Goal: Task Accomplishment & Management: Use online tool/utility

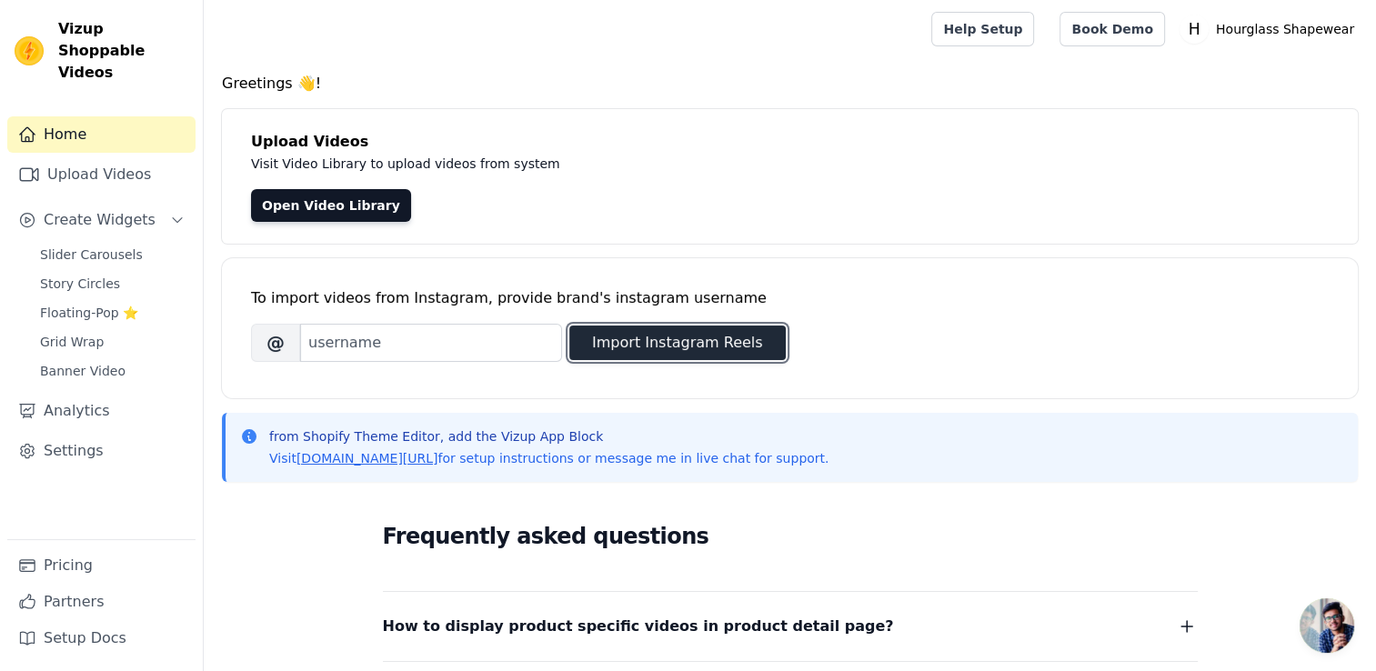
click at [663, 350] on button "Import Instagram Reels" at bounding box center [677, 342] width 216 height 35
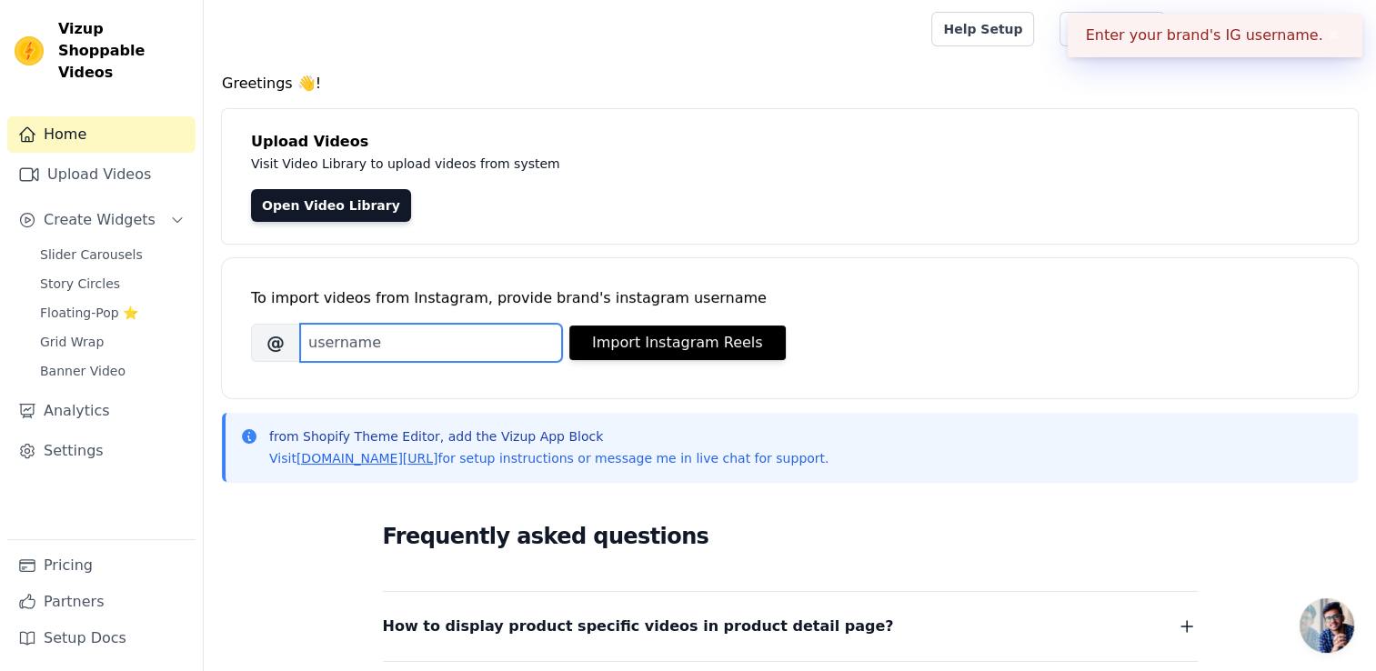
click at [499, 344] on input "Brand's Instagram Username" at bounding box center [431, 343] width 262 height 38
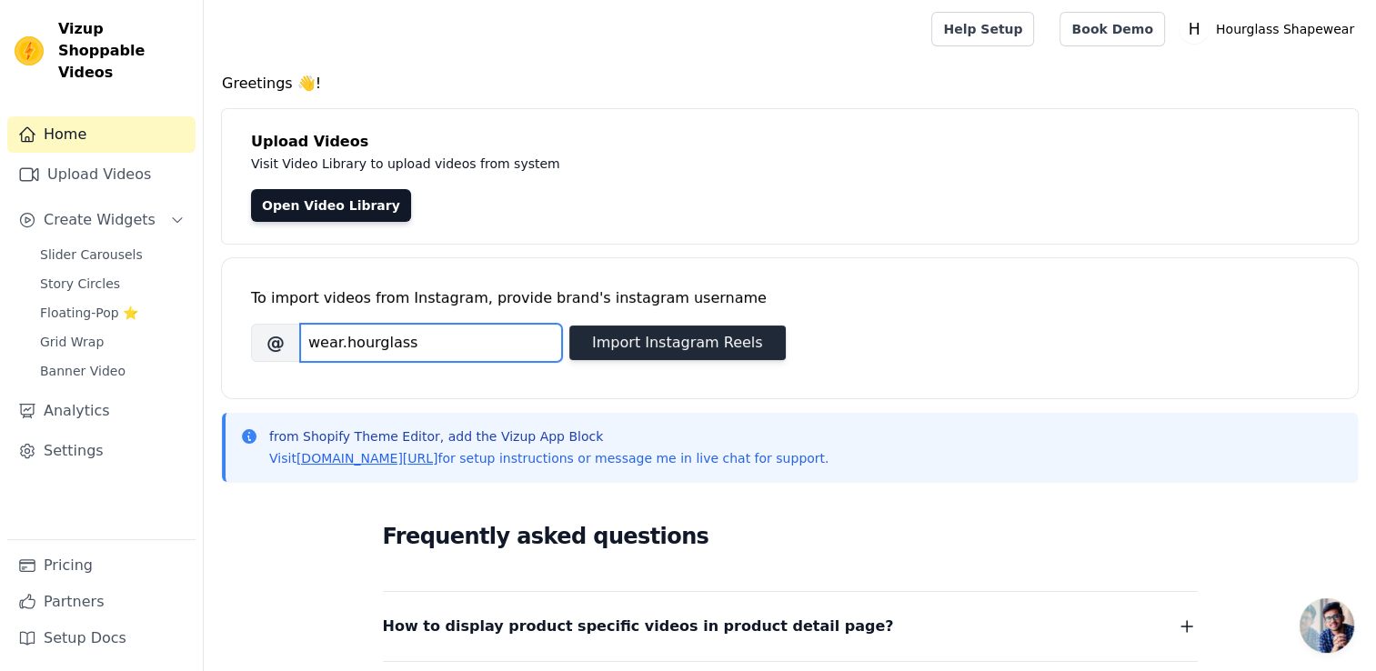
type input "wear.hourglass"
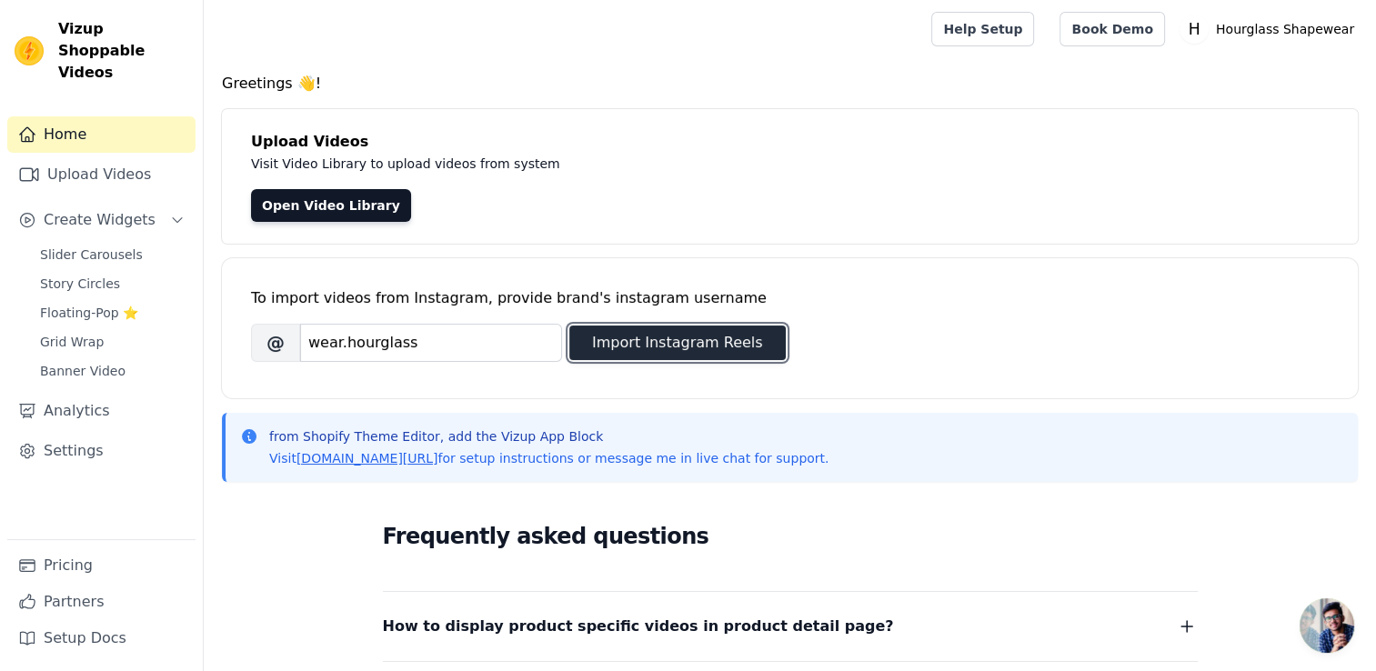
click at [692, 353] on button "Import Instagram Reels" at bounding box center [677, 342] width 216 height 35
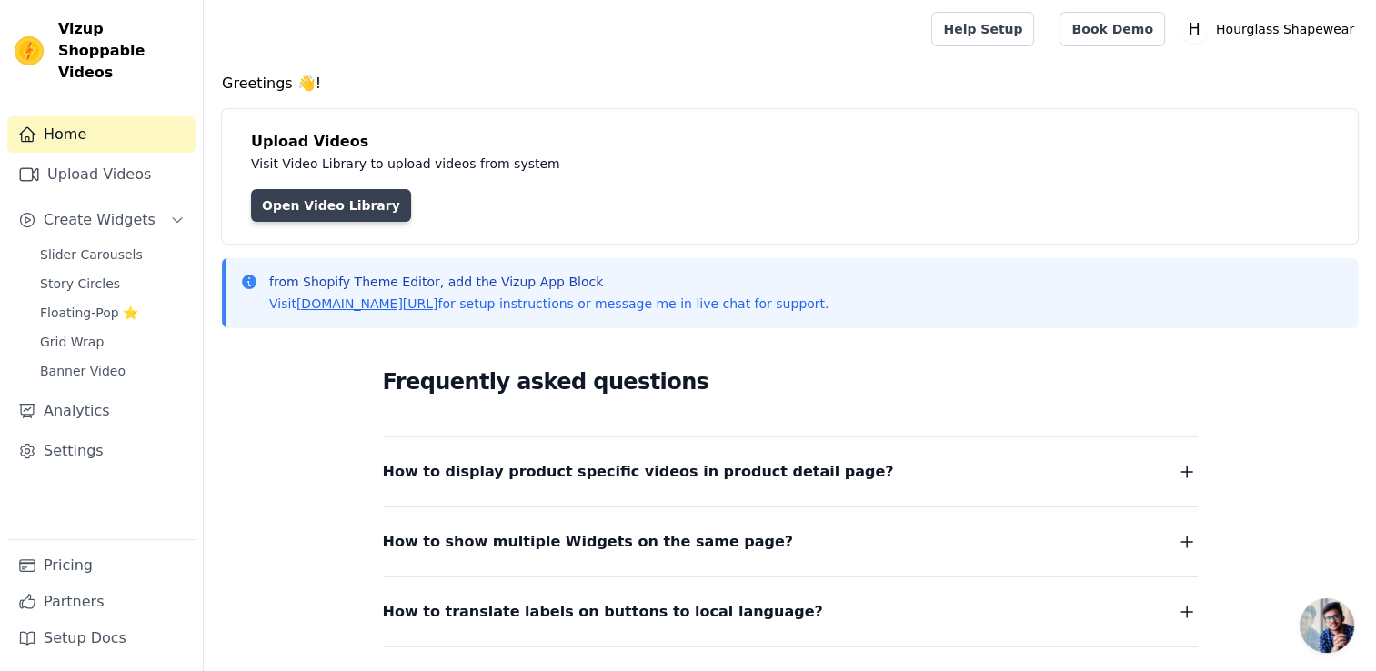
click at [373, 198] on link "Open Video Library" at bounding box center [331, 205] width 160 height 33
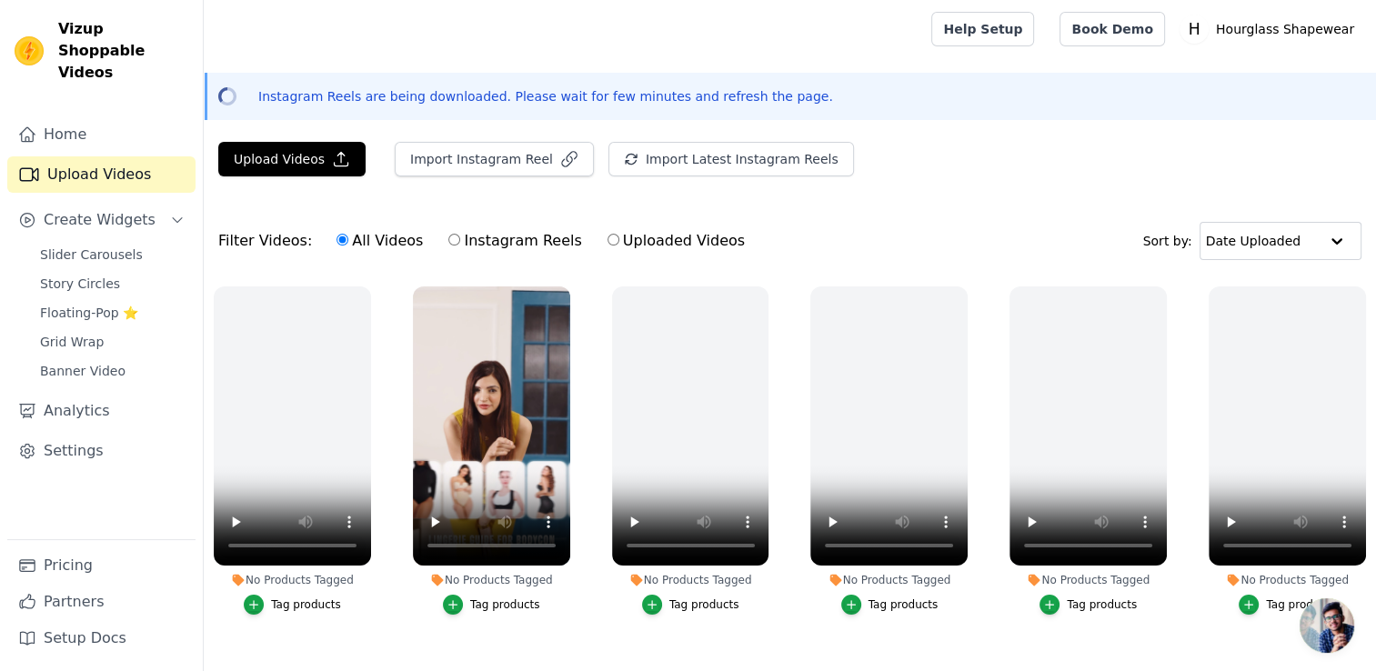
click at [448, 237] on input "Instagram Reels" at bounding box center [454, 240] width 12 height 12
radio input "true"
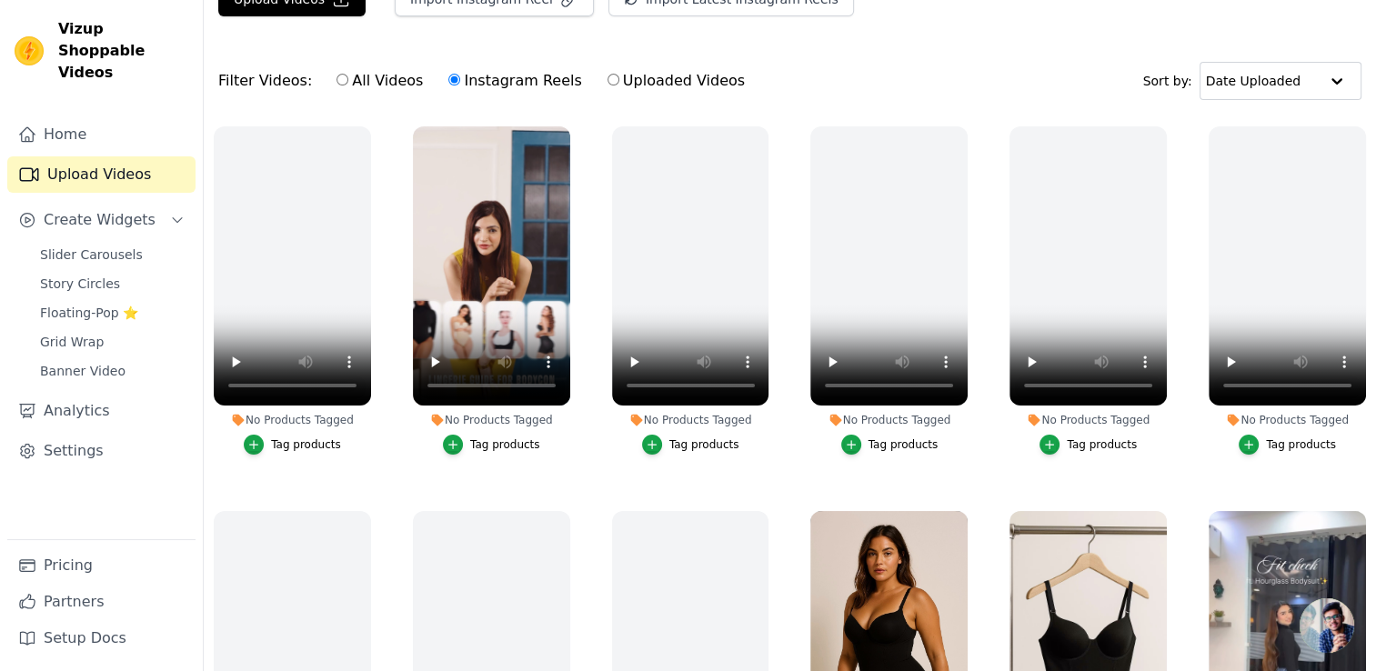
scroll to position [173, 0]
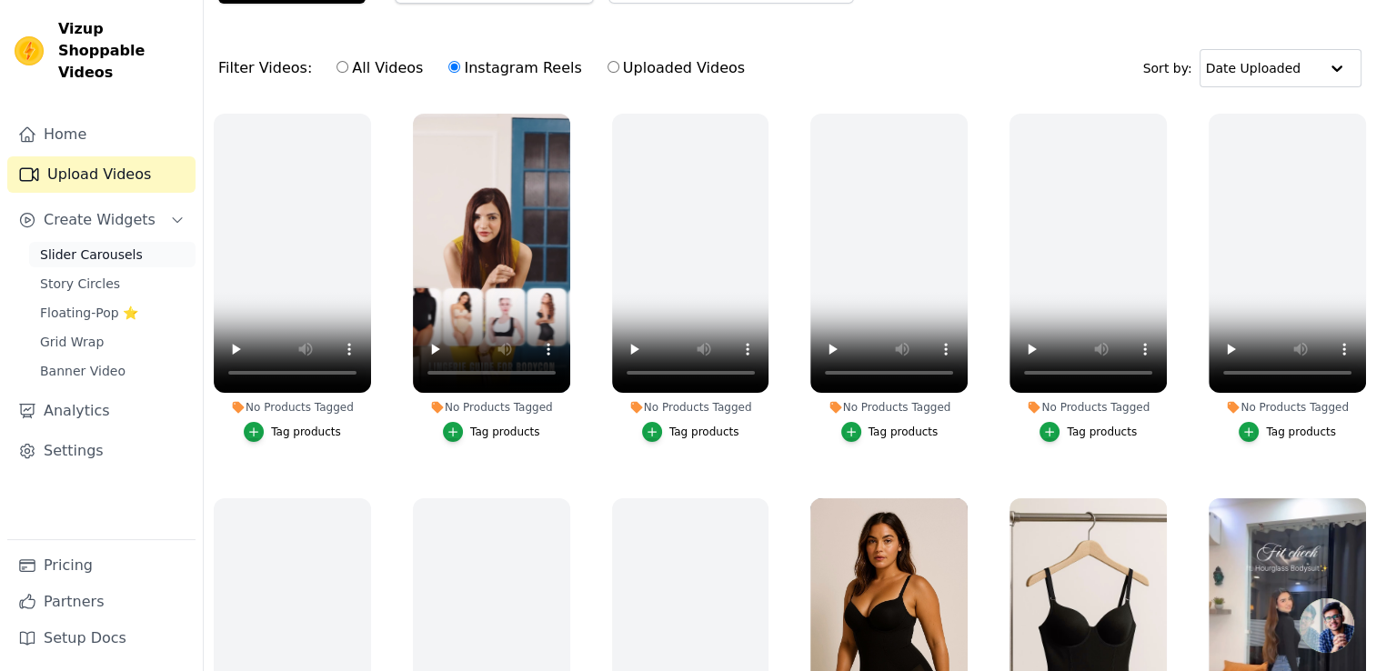
click at [33, 242] on link "Slider Carousels" at bounding box center [112, 254] width 166 height 25
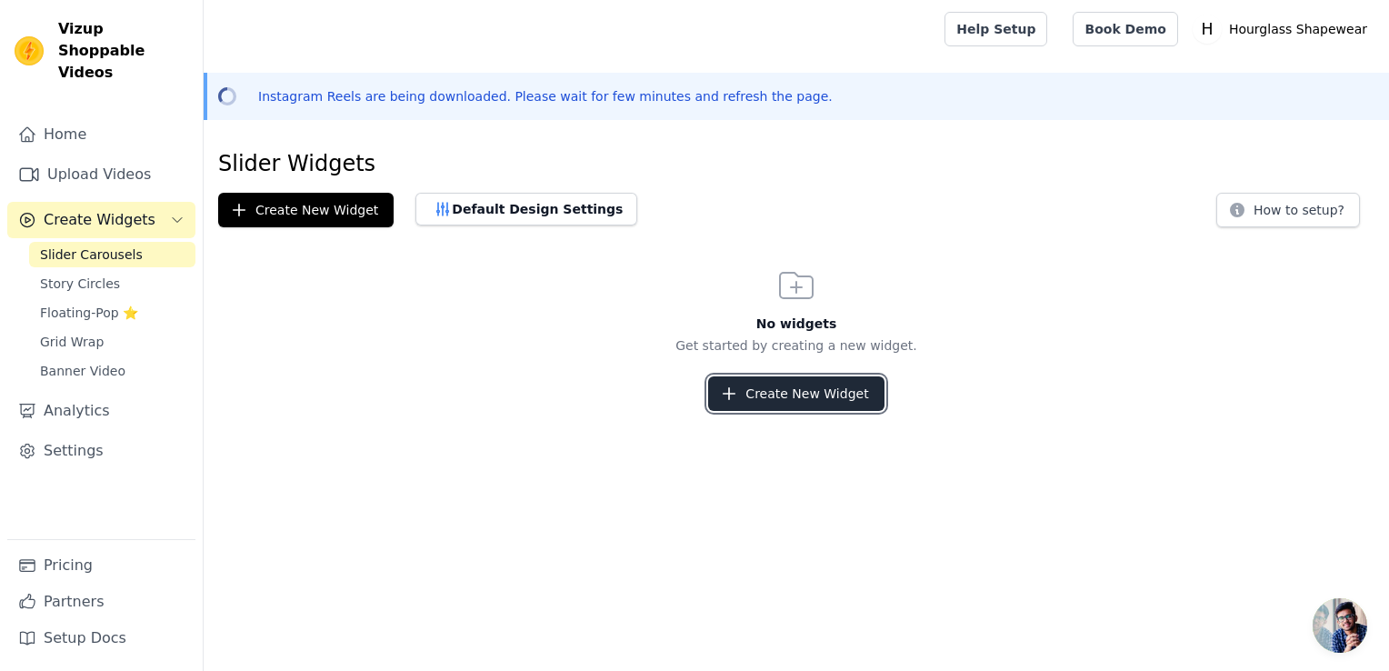
click at [788, 392] on button "Create New Widget" at bounding box center [795, 393] width 175 height 35
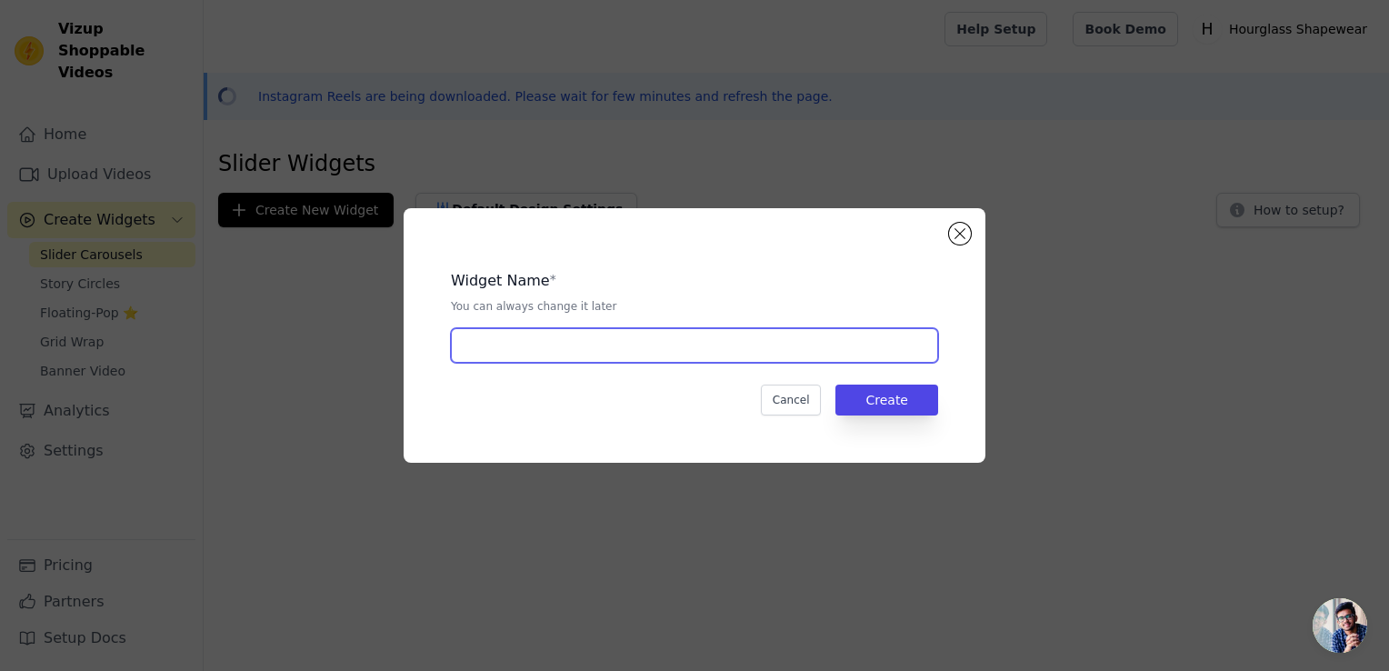
click at [724, 340] on input "text" at bounding box center [694, 345] width 487 height 35
type input "H"
type input "ALL"
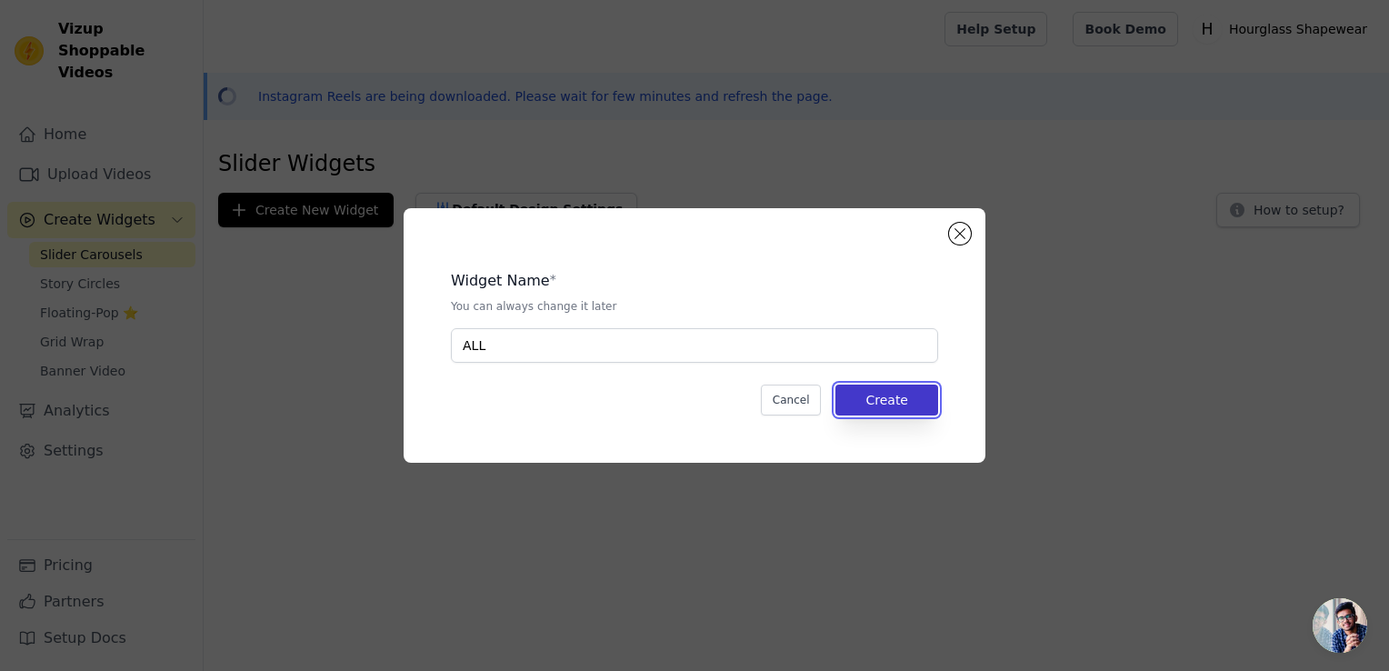
click at [900, 411] on button "Create" at bounding box center [887, 400] width 103 height 31
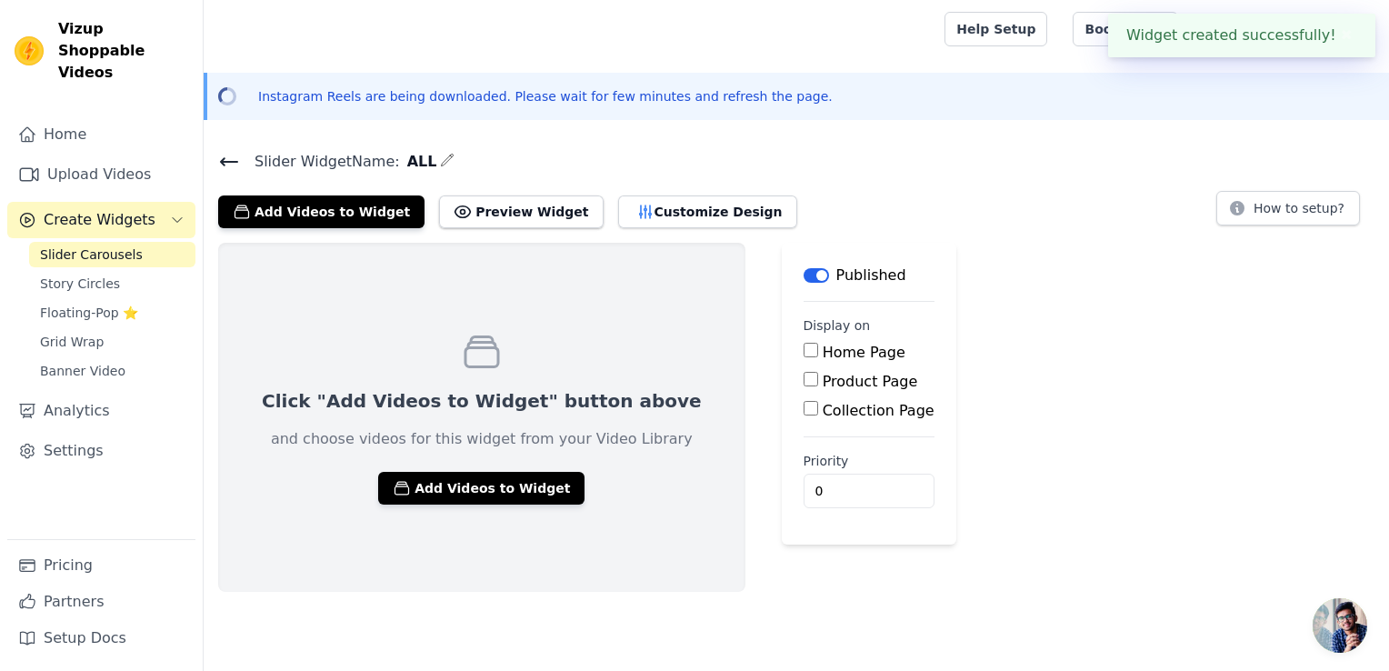
click at [804, 378] on input "Product Page" at bounding box center [811, 379] width 15 height 15
checkbox input "true"
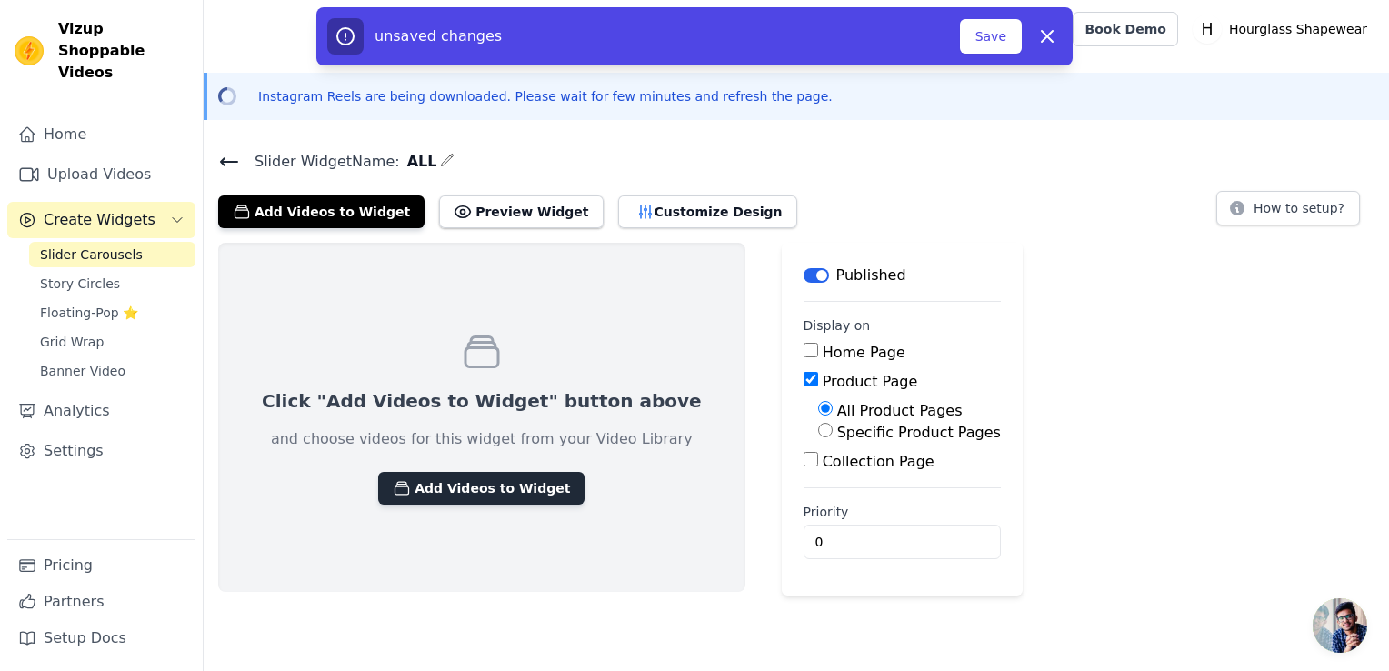
click at [515, 487] on button "Add Videos to Widget" at bounding box center [481, 488] width 206 height 33
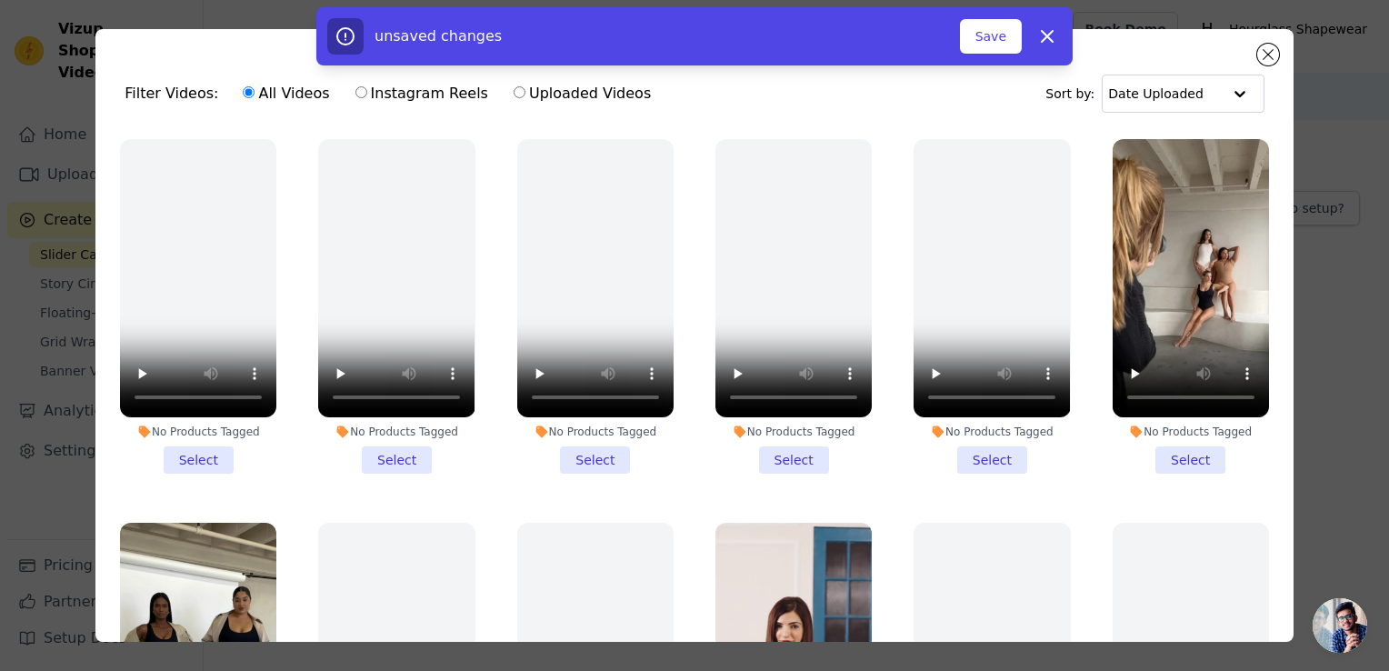
click at [355, 92] on input "Instagram Reels" at bounding box center [361, 92] width 12 height 12
radio input "true"
click at [1035, 35] on button "Dismiss" at bounding box center [1047, 36] width 36 height 36
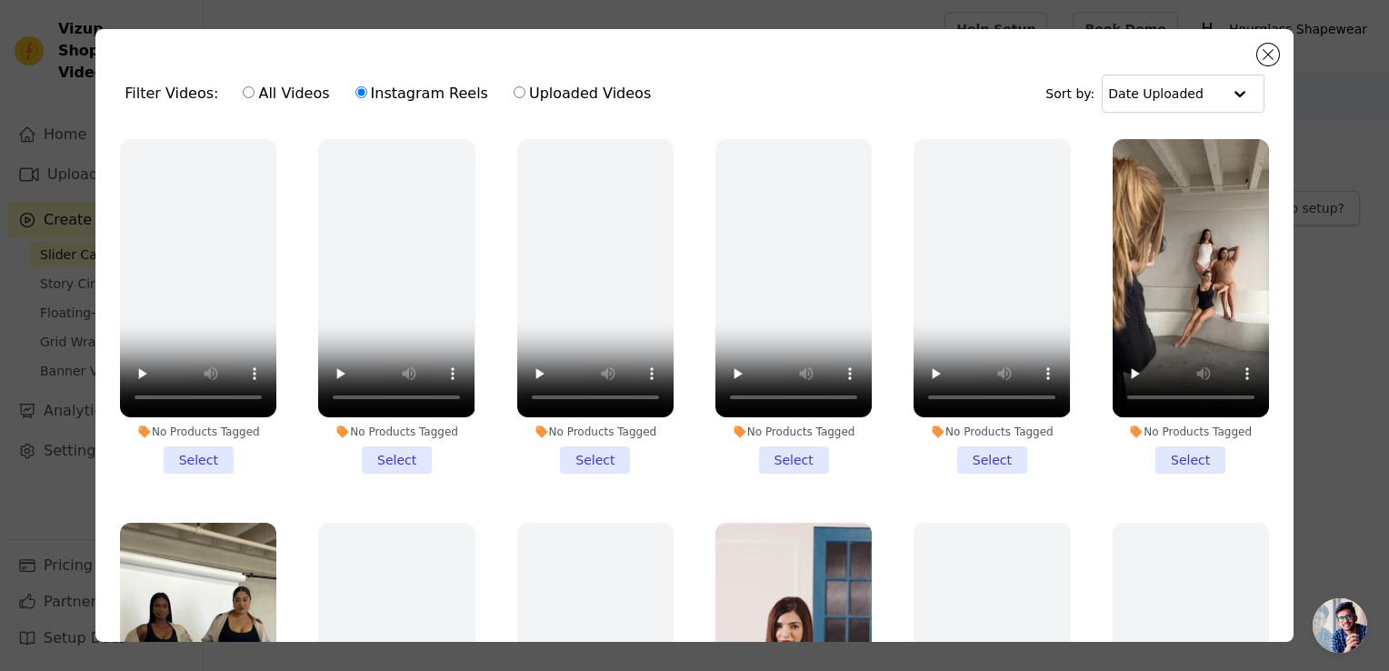
click at [1274, 65] on div "Filter Videos: All Videos Instagram Reels Uploaded Videos Sort by: Date Uploade…" at bounding box center [694, 335] width 1198 height 613
click at [1266, 62] on button "Close modal" at bounding box center [1268, 55] width 22 height 22
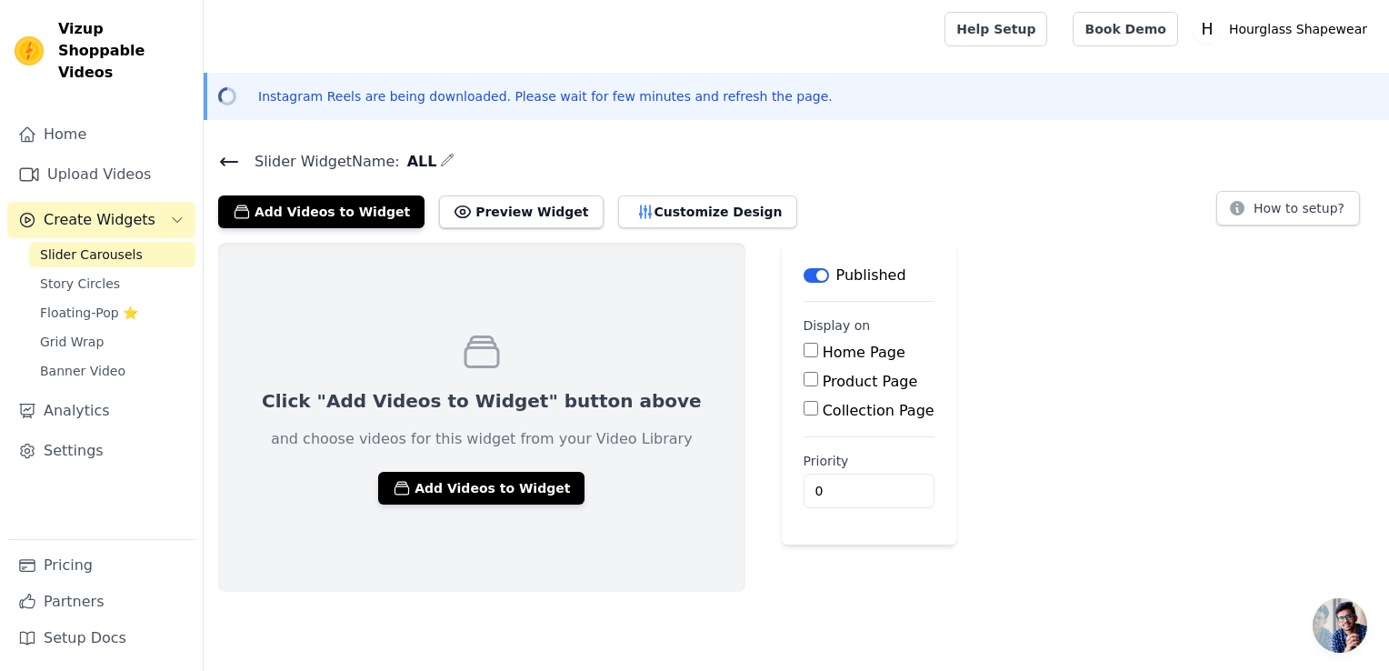
click at [804, 380] on input "Product Page" at bounding box center [811, 379] width 15 height 15
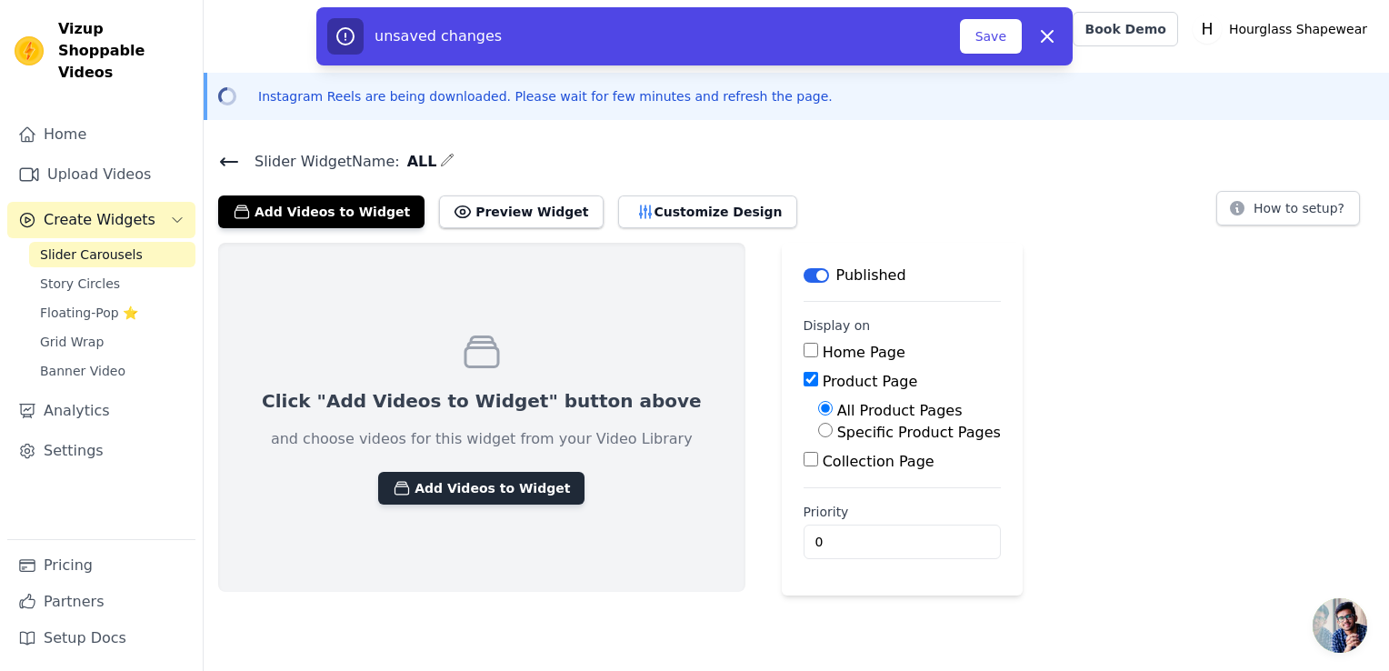
click at [515, 473] on button "Add Videos to Widget" at bounding box center [481, 488] width 206 height 33
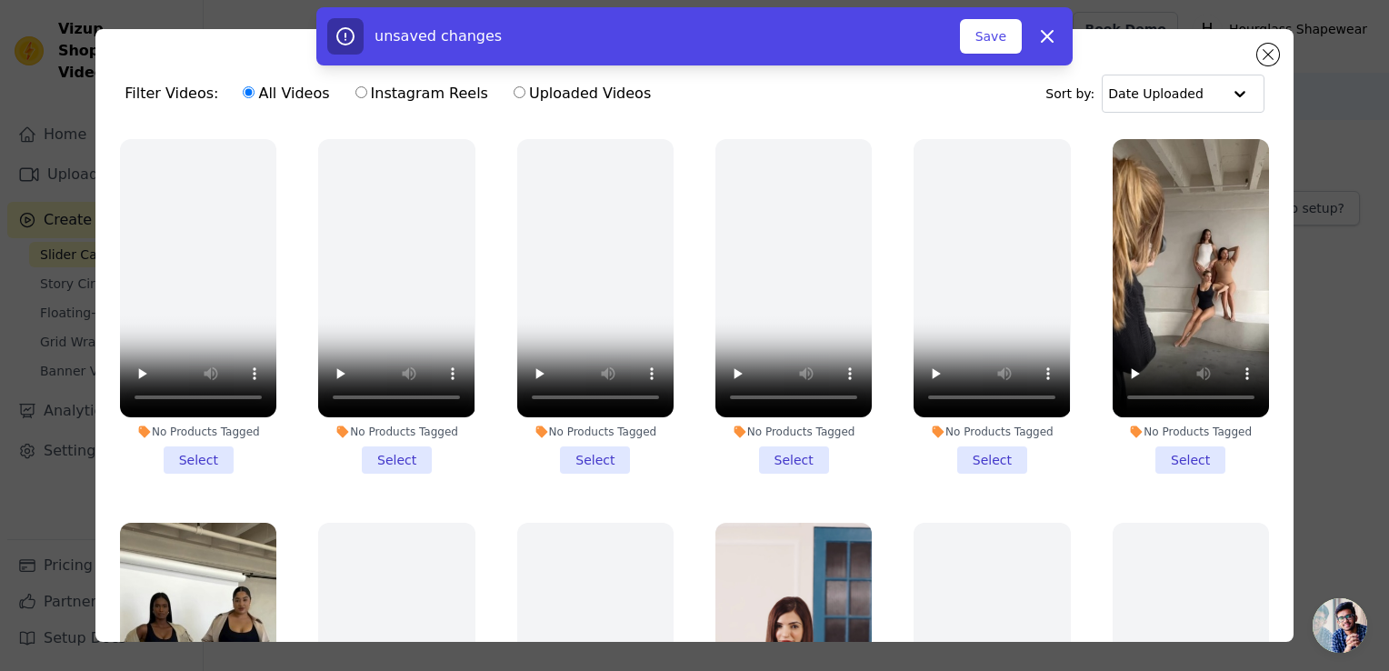
click at [1269, 62] on div "unsaved changes Save Dismiss" at bounding box center [694, 36] width 1389 height 58
click at [1266, 62] on div "unsaved changes Save Dismiss" at bounding box center [694, 36] width 1389 height 58
click at [1264, 51] on div "unsaved changes Save Dismiss" at bounding box center [694, 36] width 1389 height 58
click at [1047, 34] on icon "button" at bounding box center [1047, 36] width 22 height 22
checkbox input "false"
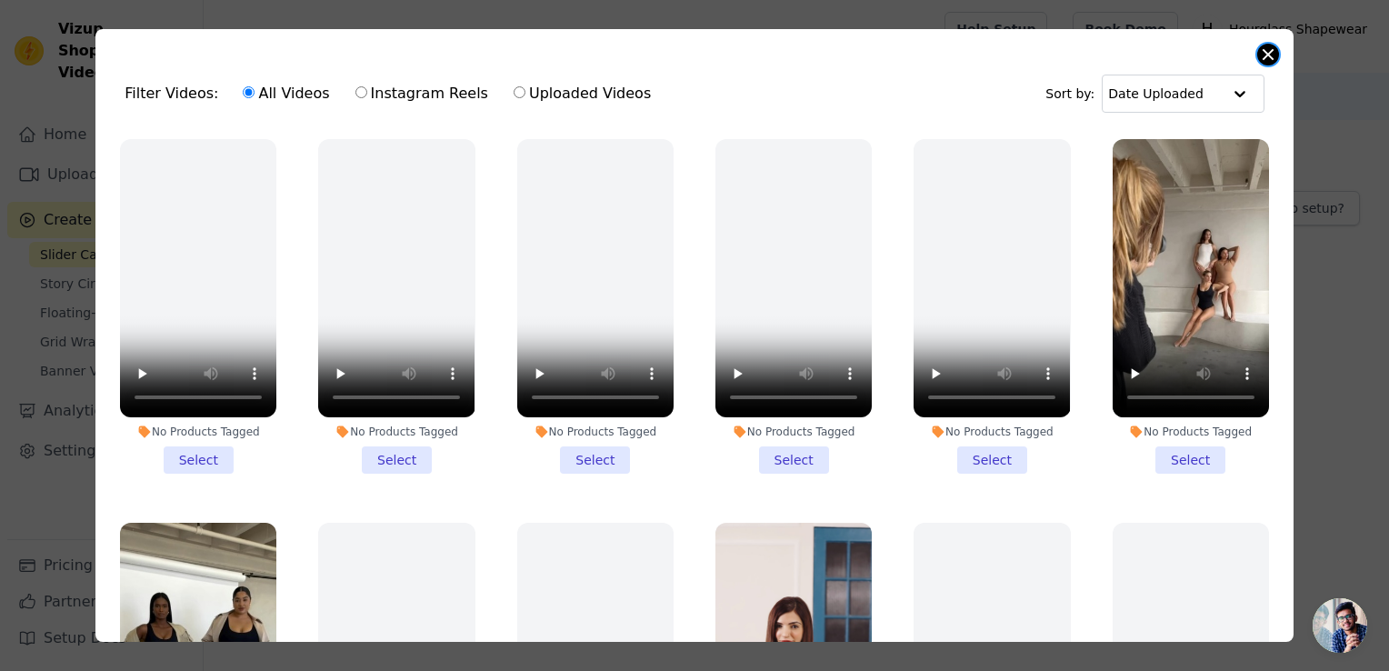
click at [1267, 55] on button "Close modal" at bounding box center [1268, 55] width 22 height 22
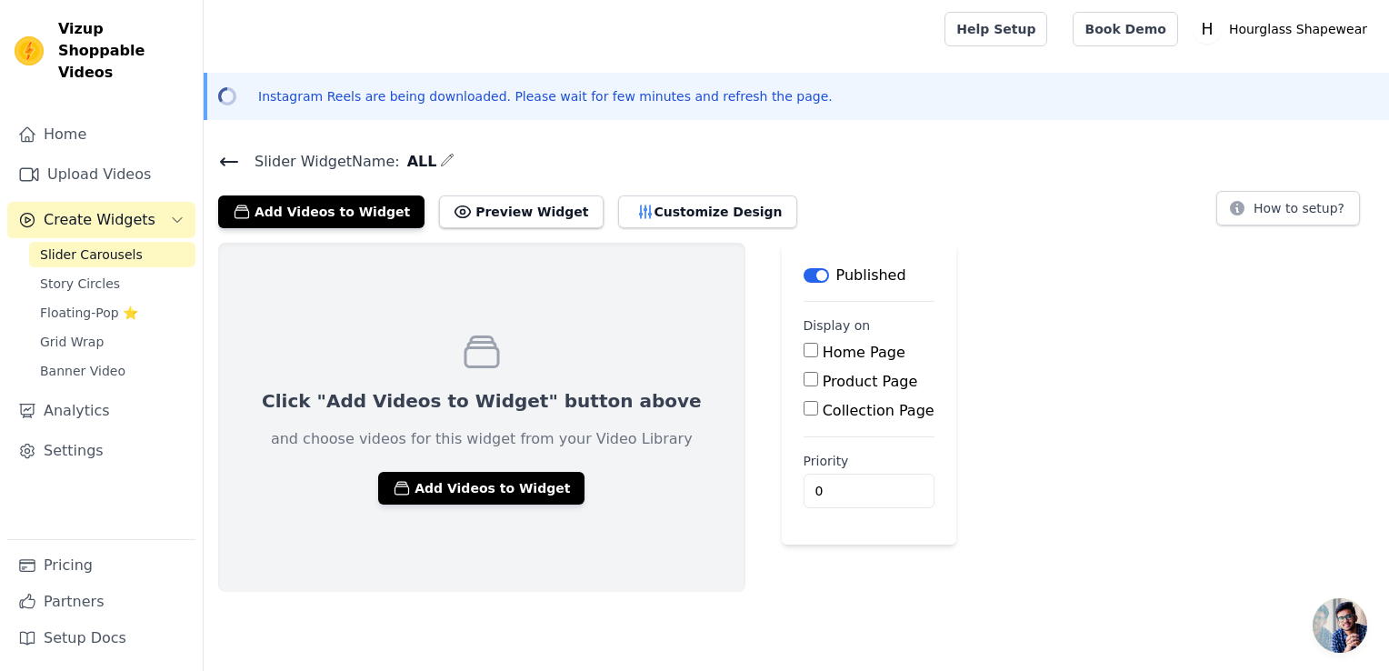
click at [222, 155] on icon at bounding box center [229, 162] width 22 height 22
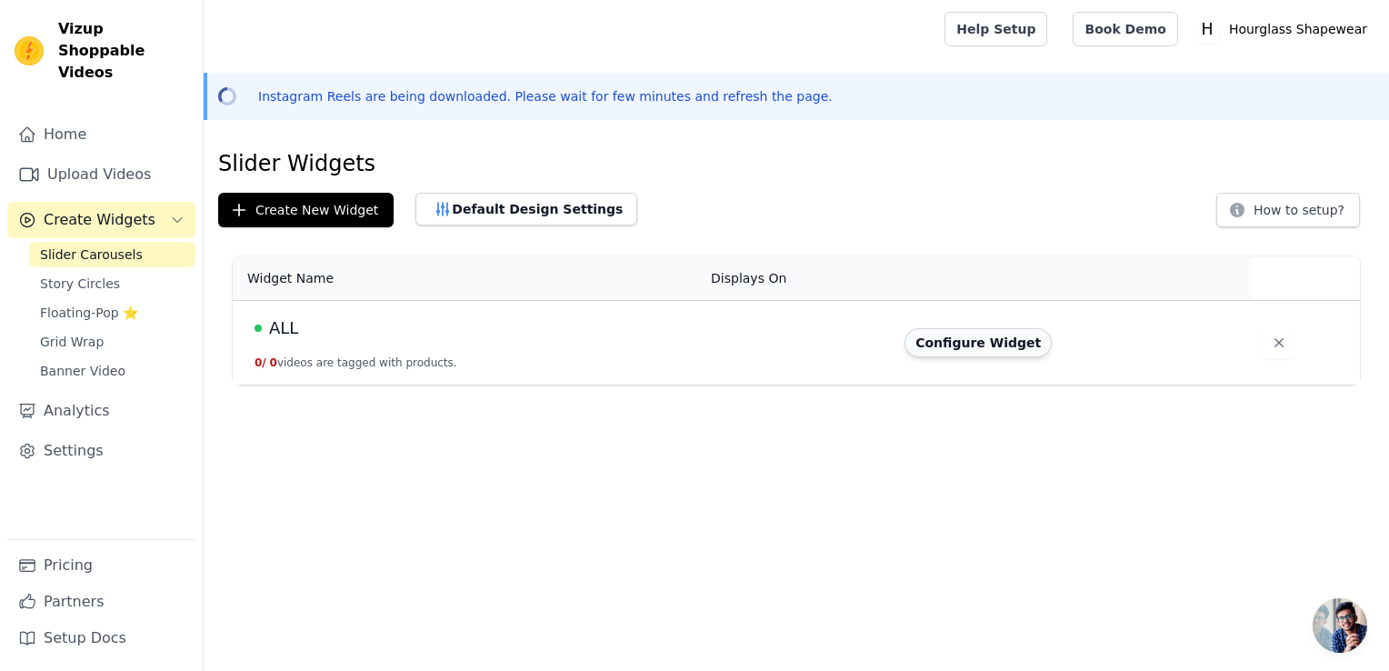
click at [1014, 341] on button "Configure Widget" at bounding box center [978, 342] width 147 height 29
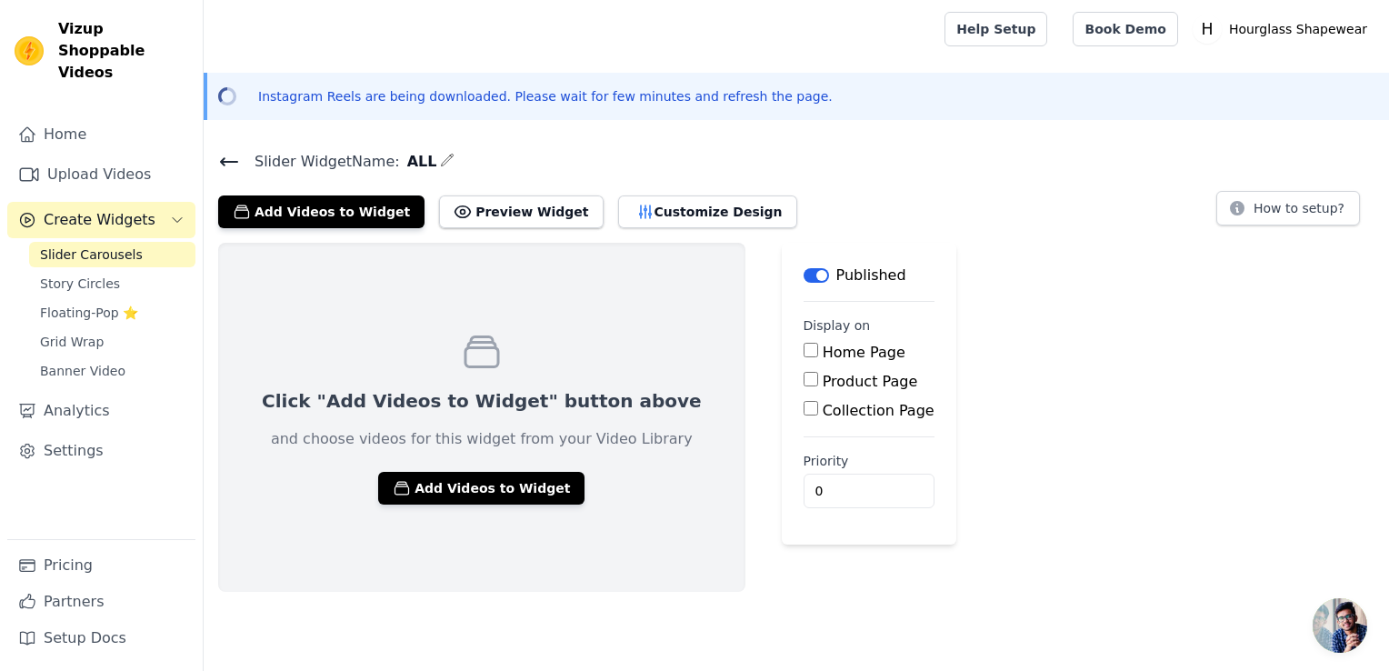
click at [804, 379] on input "Product Page" at bounding box center [811, 379] width 15 height 15
checkbox input "true"
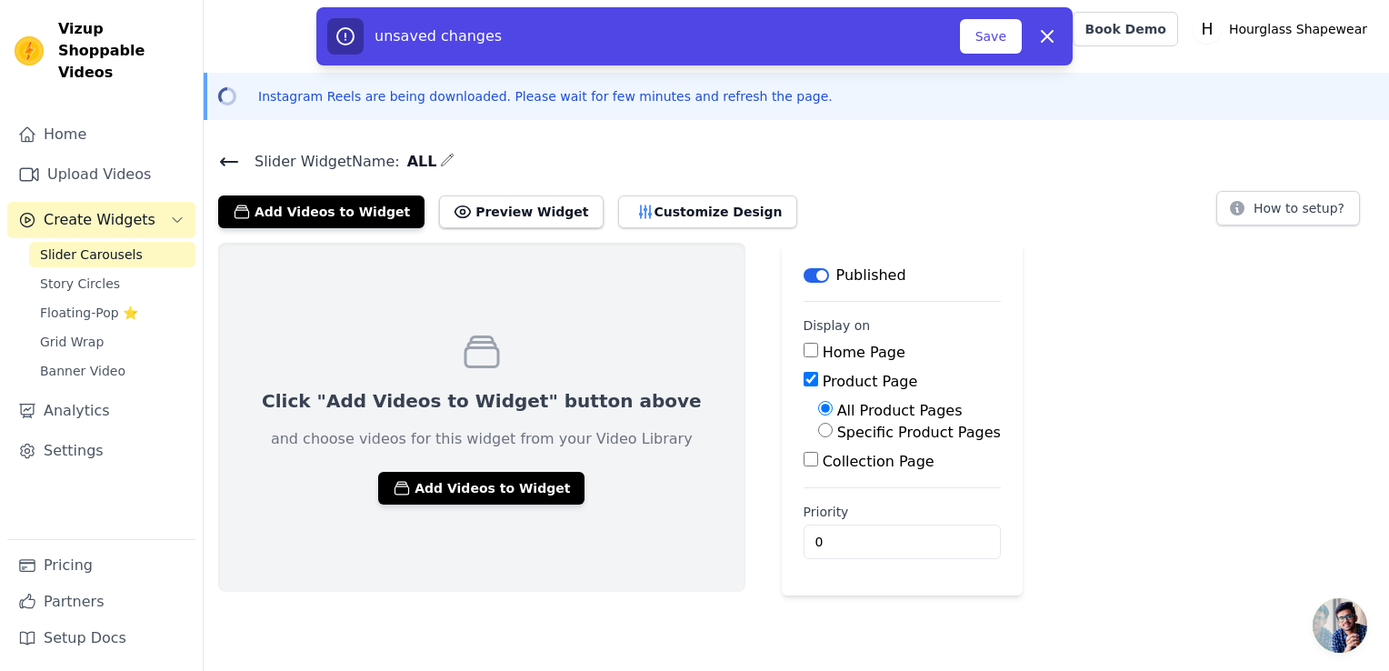
click at [818, 426] on input "Specific Product Pages" at bounding box center [825, 430] width 15 height 15
radio input "true"
click at [818, 482] on button "Select Products" at bounding box center [879, 473] width 122 height 31
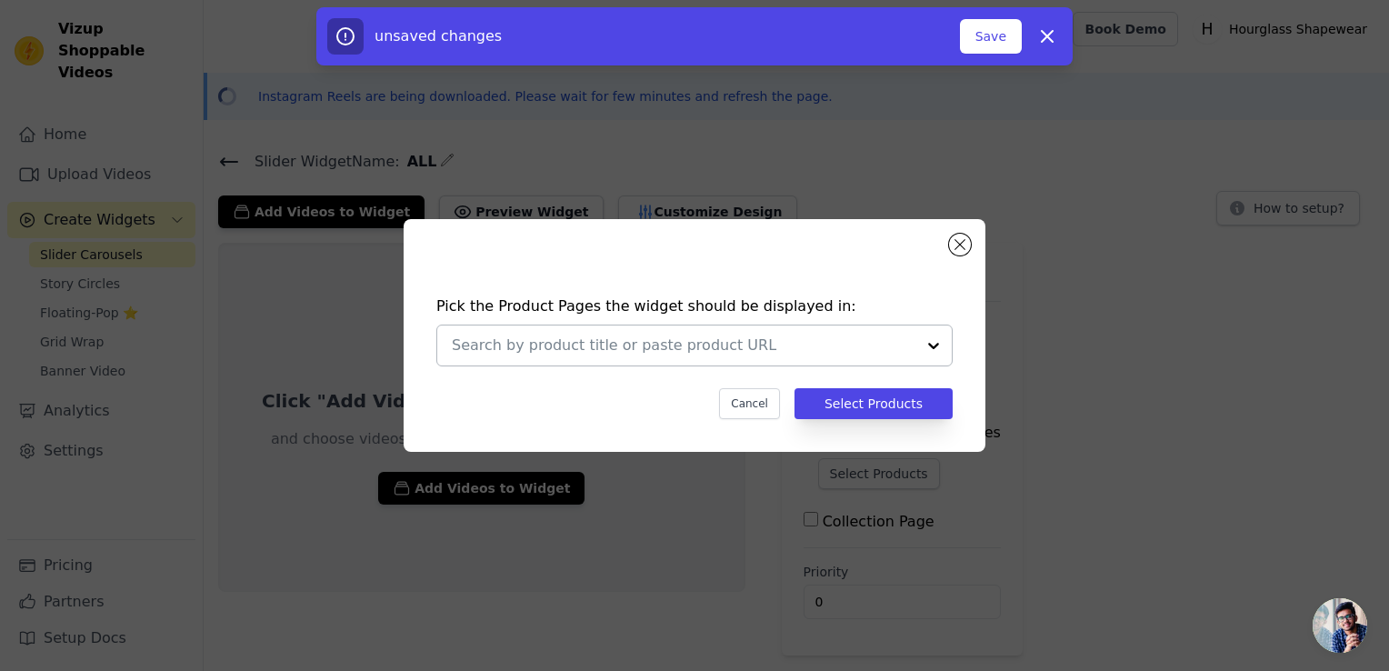
click at [786, 361] on div at bounding box center [684, 345] width 464 height 40
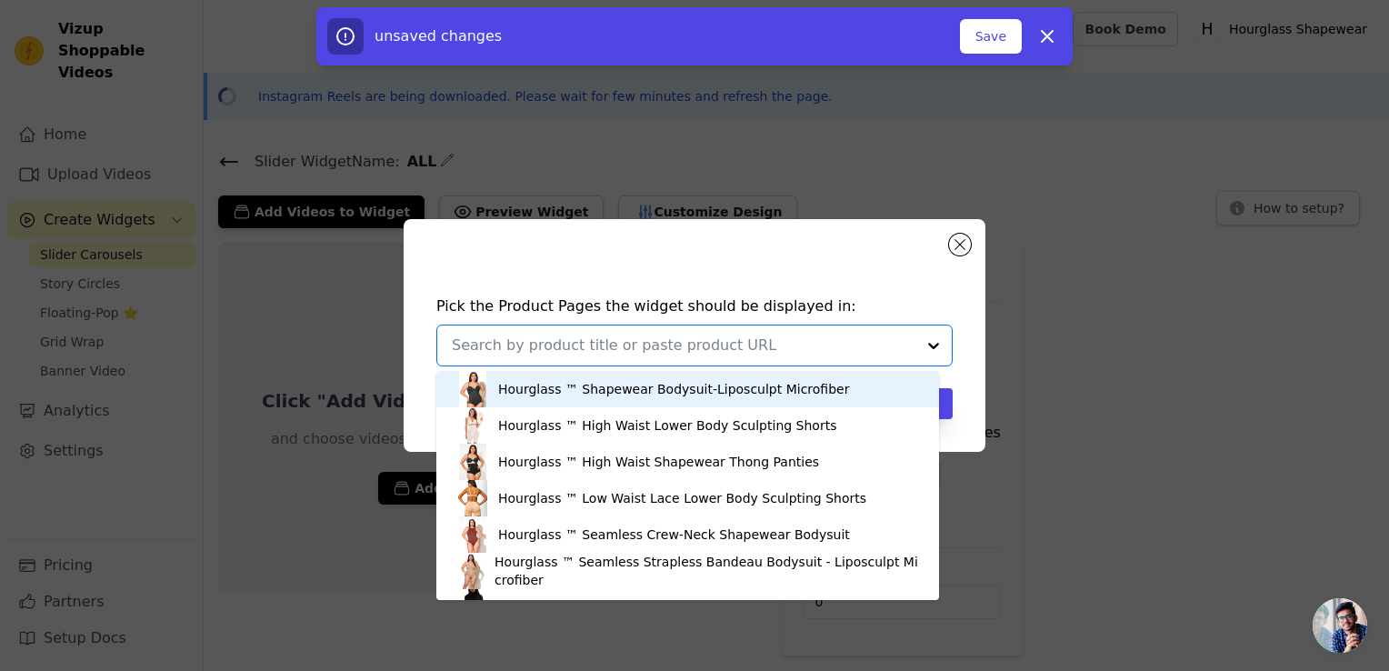
click at [679, 394] on div "Hourglass ™ Shapewear Bodysuit-Liposculpt Microfiber" at bounding box center [673, 389] width 351 height 18
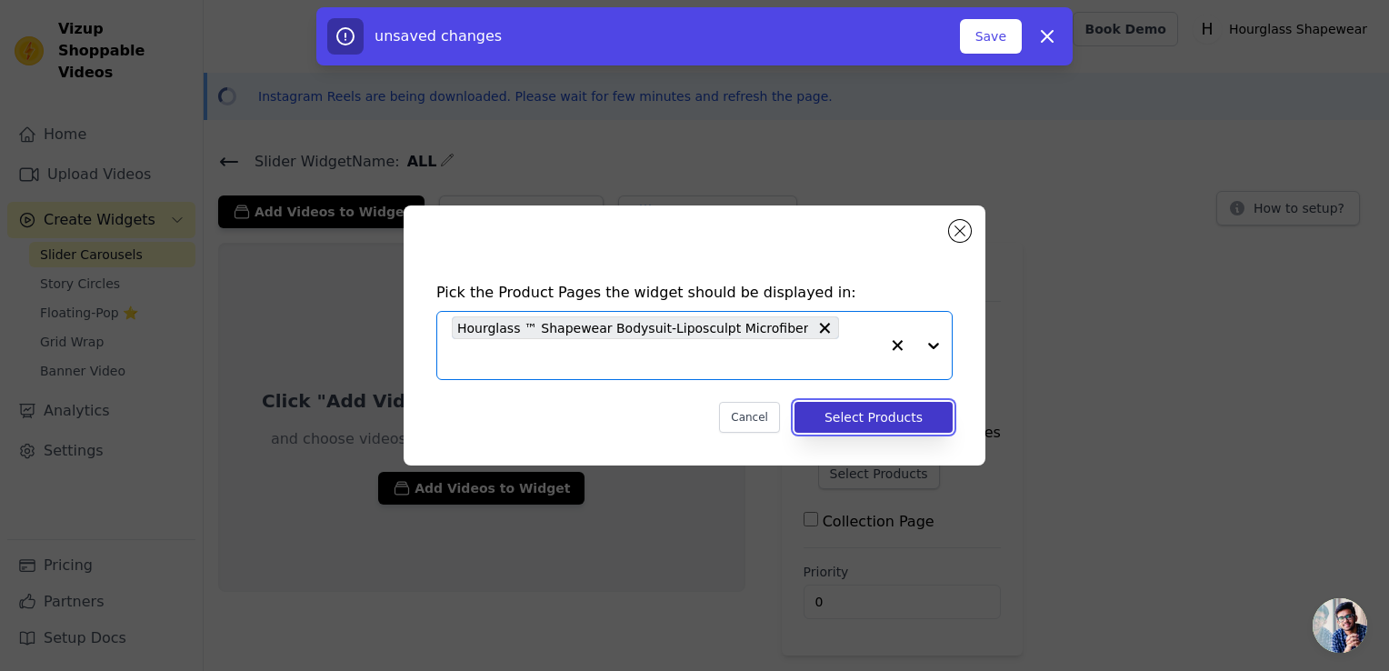
click at [835, 408] on button "Select Products" at bounding box center [874, 417] width 158 height 31
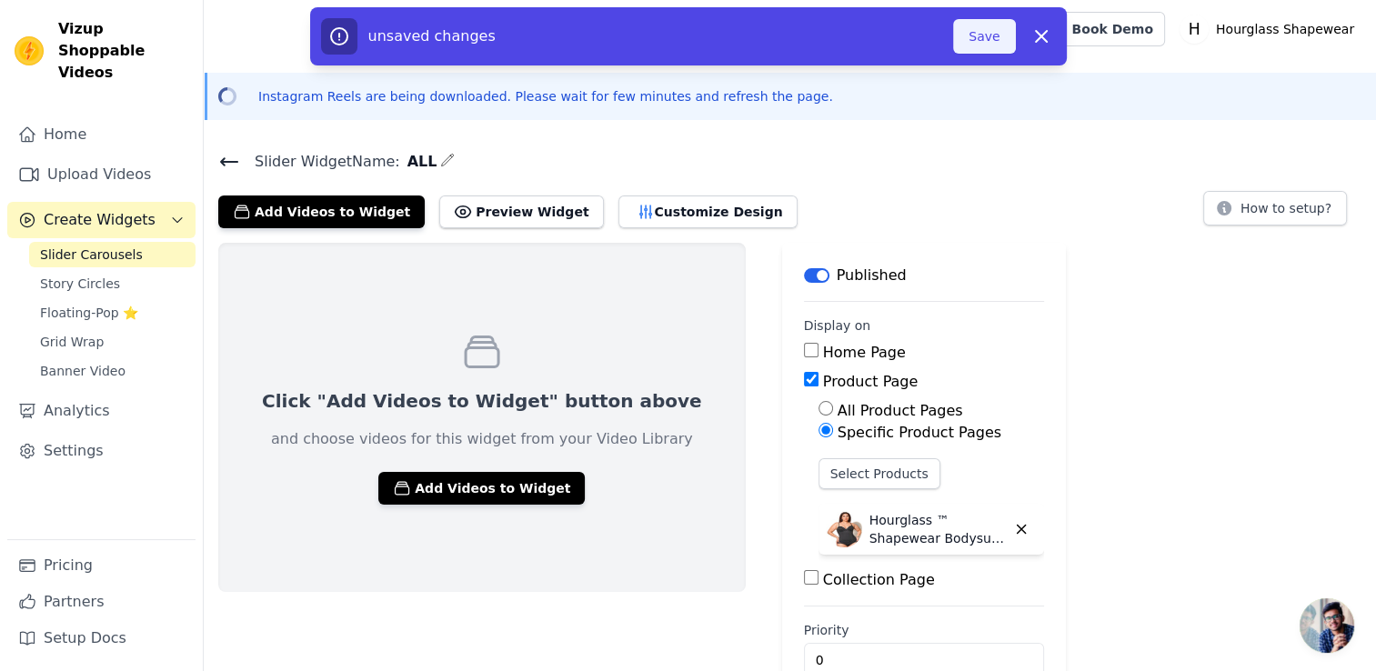
click at [987, 45] on button "Save" at bounding box center [984, 36] width 62 height 35
